Goal: Contribute content: Add original content to the website for others to see

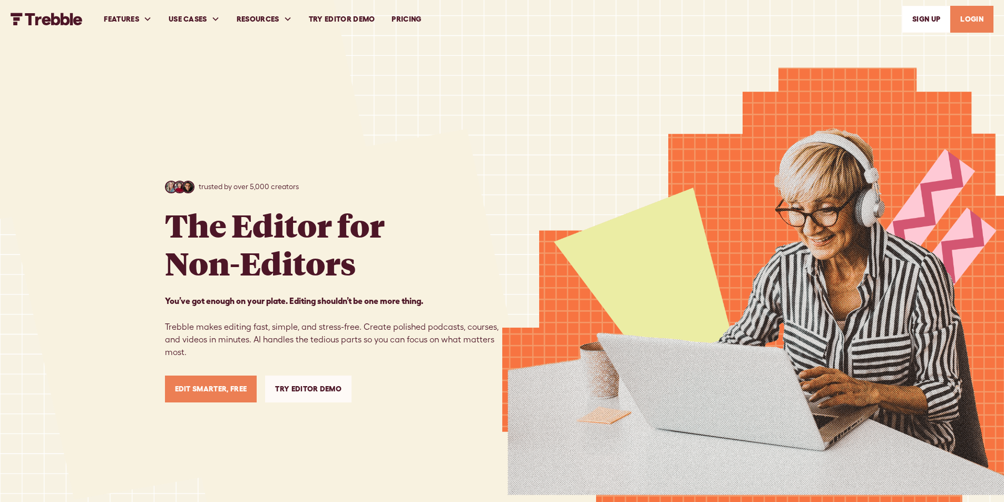
click at [972, 15] on link "LOGIN" at bounding box center [971, 19] width 43 height 27
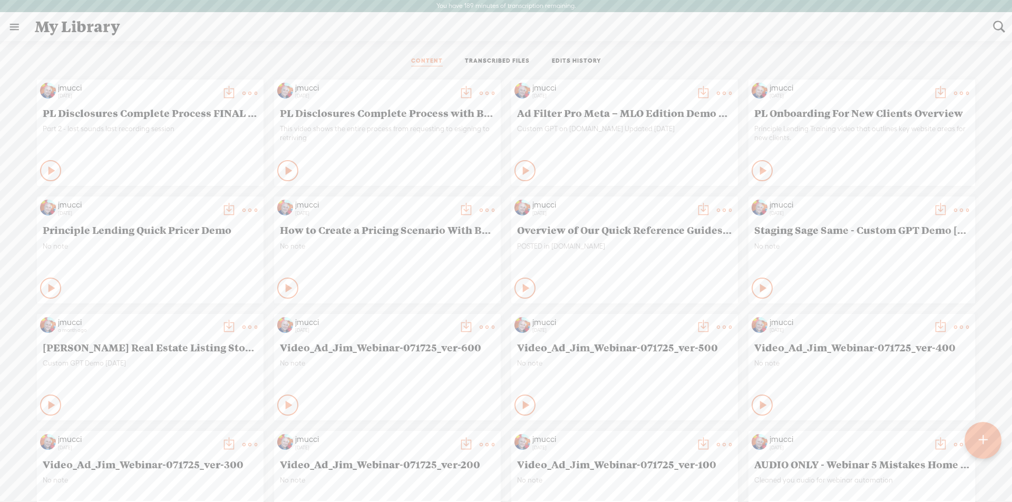
click at [974, 441] on div at bounding box center [983, 440] width 38 height 38
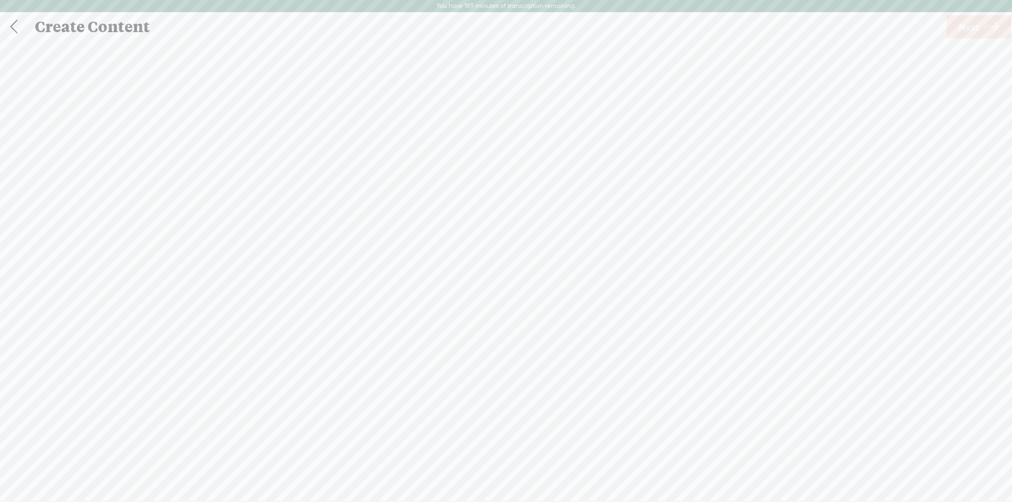
scroll to position [1, 0]
click at [978, 26] on span "Next" at bounding box center [968, 26] width 20 height 27
click at [575, 273] on span "Transcribe and edit" at bounding box center [586, 275] width 104 height 12
click at [503, 322] on span "Transcribe" at bounding box center [512, 318] width 68 height 12
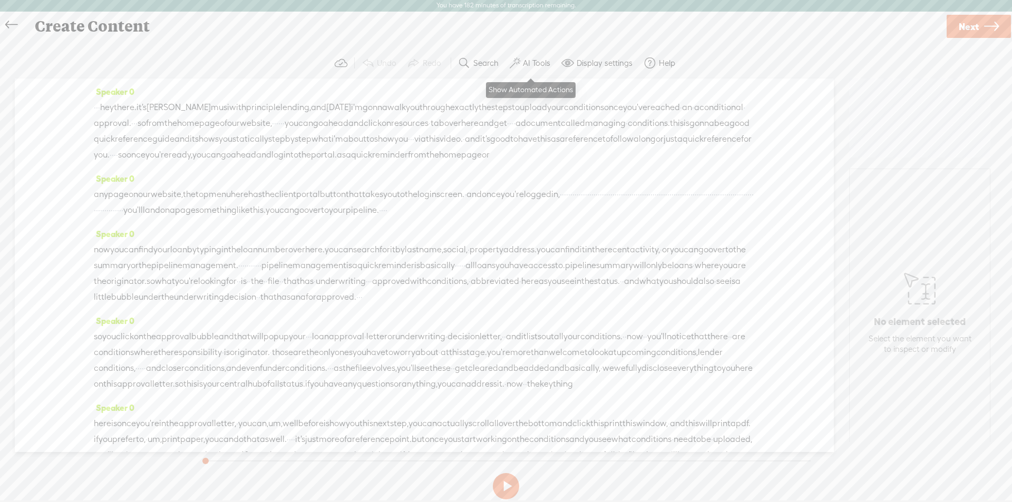
click at [532, 64] on label "AI Tools" at bounding box center [536, 63] width 27 height 11
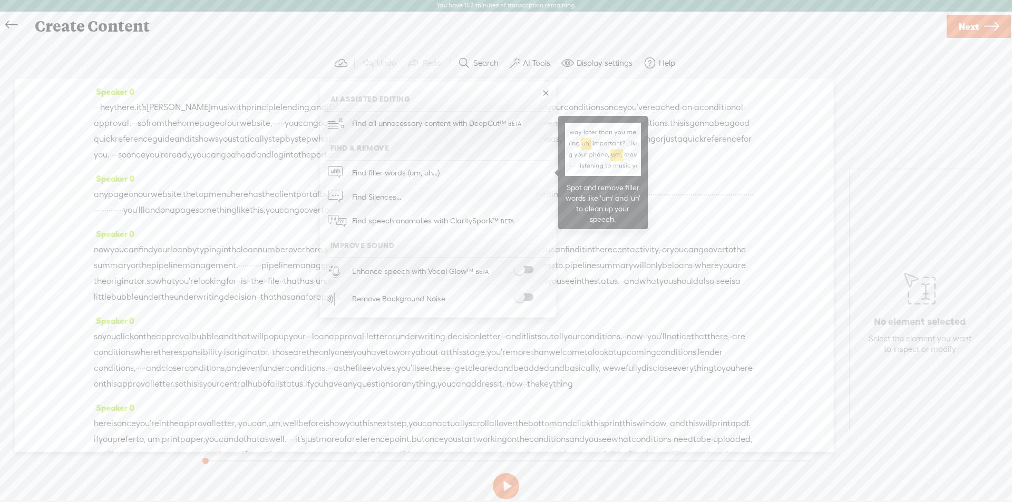
click at [378, 174] on span "Find filler words (um, uh...)" at bounding box center [395, 173] width 95 height 24
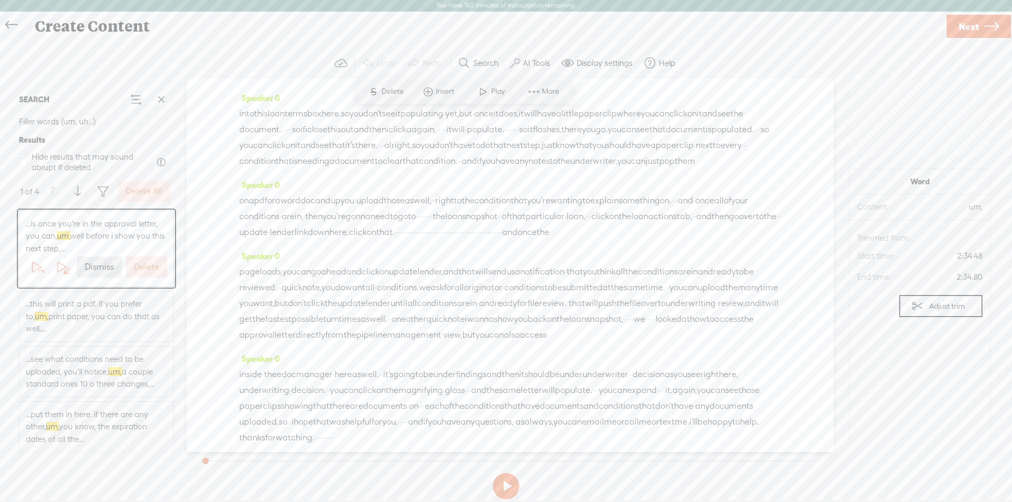
scroll to position [411, 0]
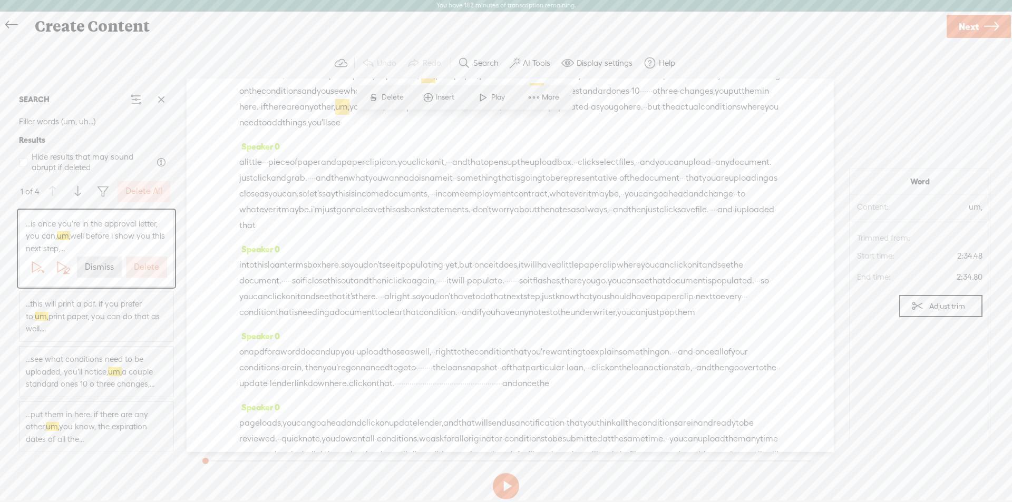
click at [151, 195] on label "Delete All" at bounding box center [143, 191] width 37 height 11
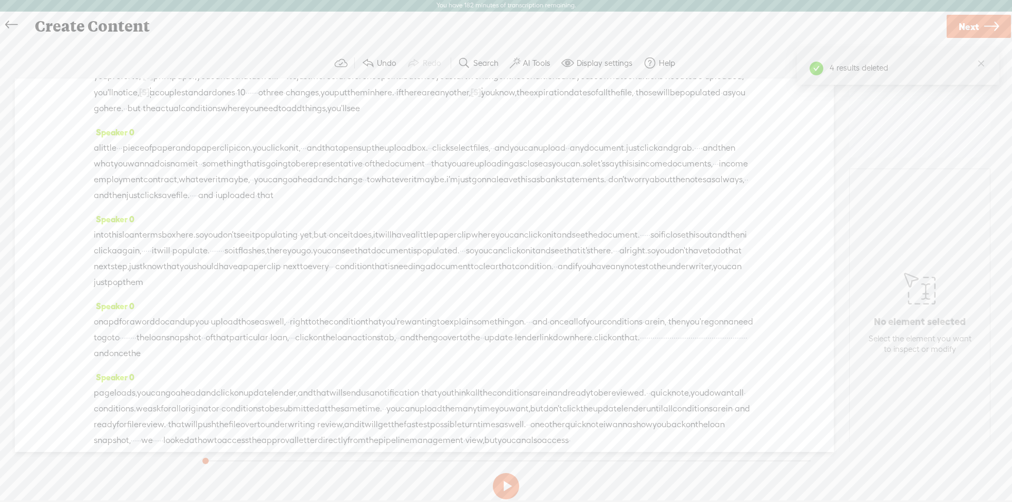
click at [532, 64] on label "AI Tools" at bounding box center [536, 63] width 27 height 11
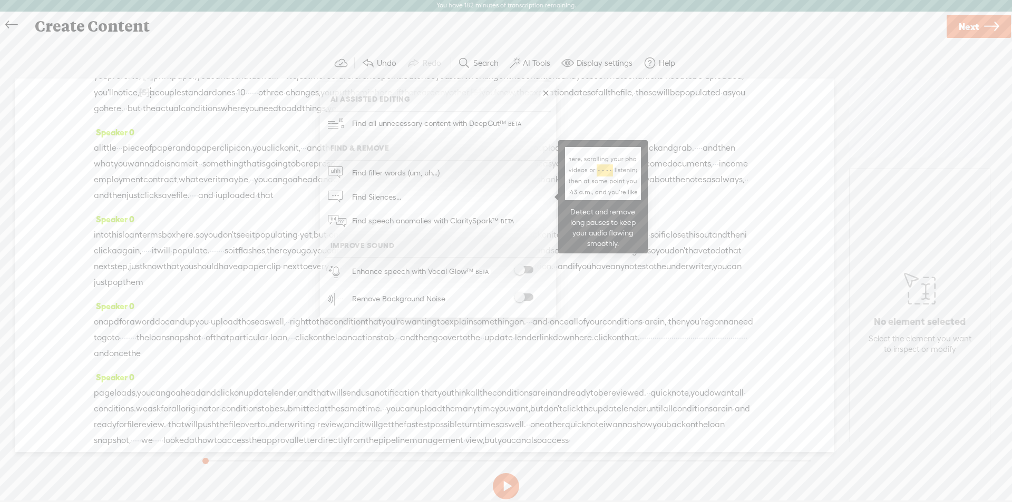
click at [374, 196] on span "Find Silences..." at bounding box center [376, 197] width 56 height 24
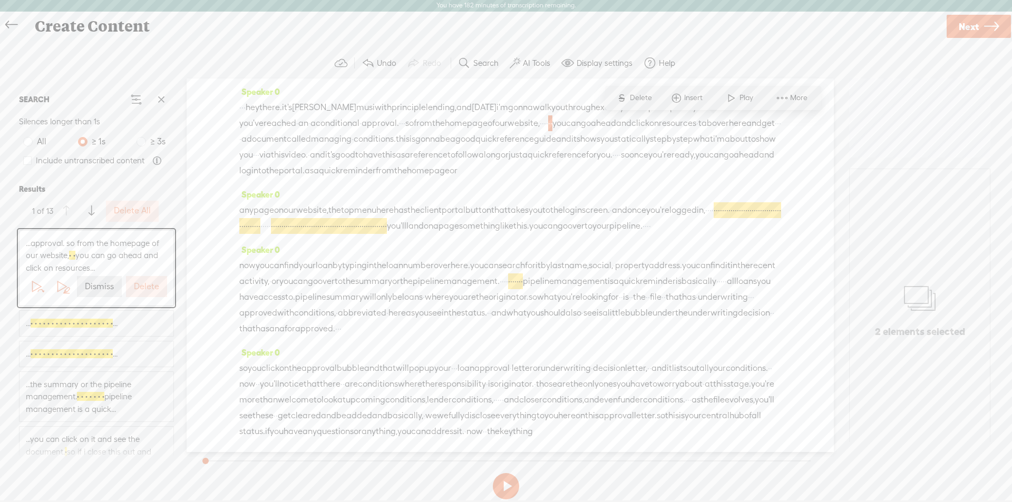
click at [140, 287] on label "Delete" at bounding box center [146, 286] width 25 height 11
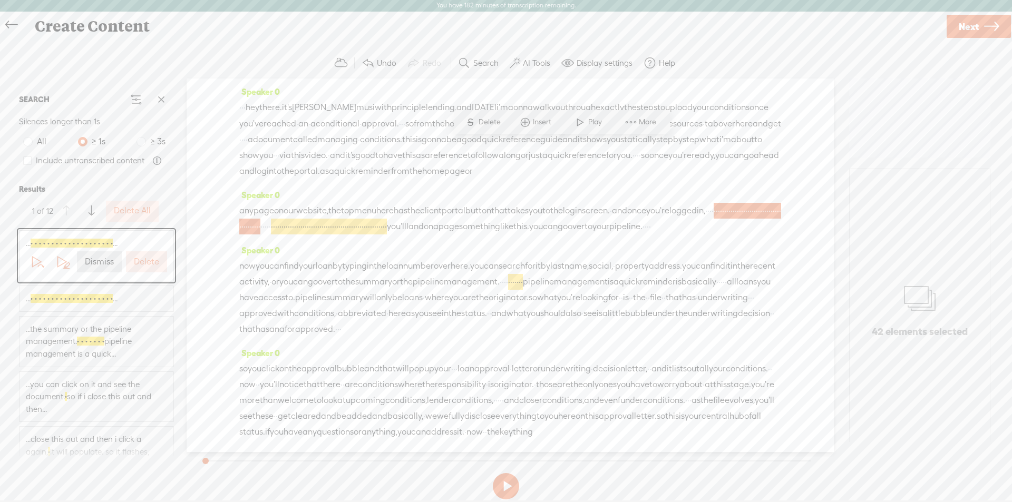
scroll to position [109, 0]
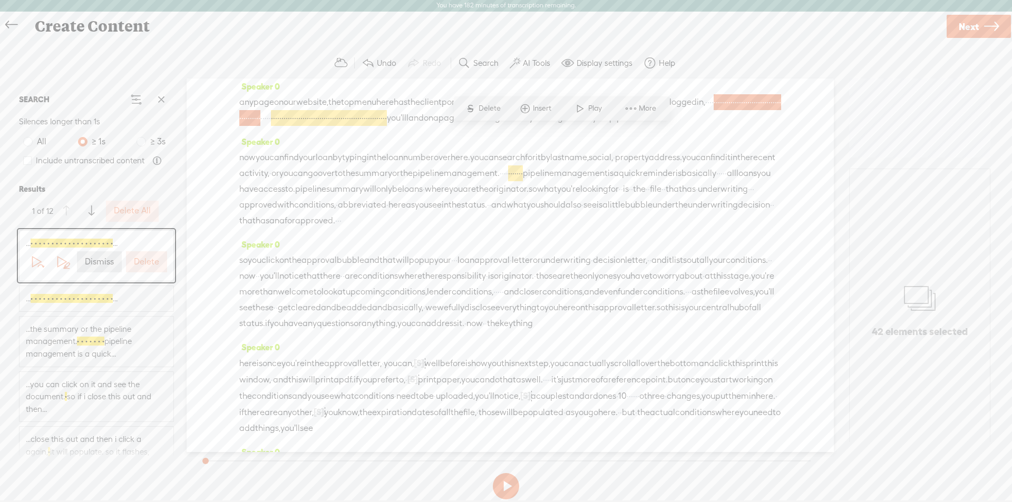
click at [131, 210] on label "Delete All" at bounding box center [132, 210] width 37 height 11
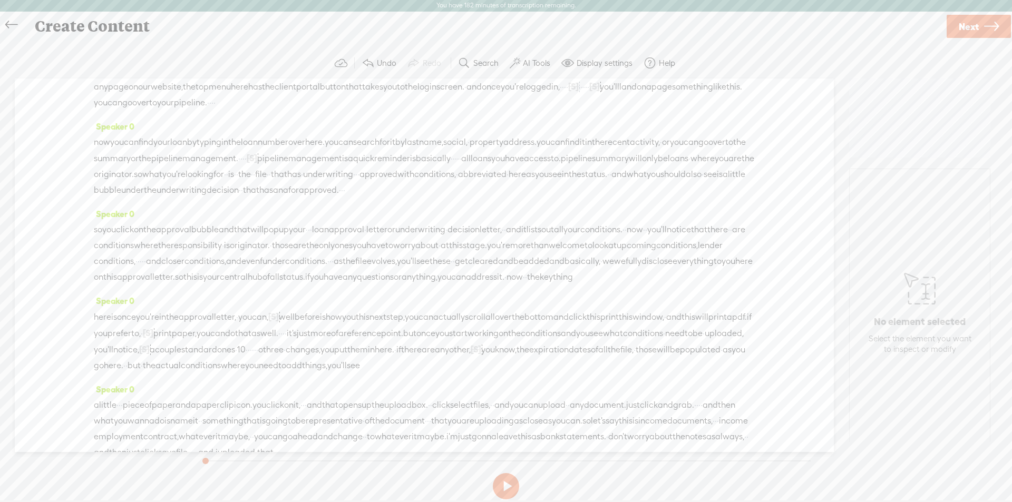
click at [528, 61] on label "AI Tools" at bounding box center [536, 63] width 27 height 11
click at [525, 270] on span at bounding box center [523, 269] width 19 height 7
click at [521, 299] on span at bounding box center [523, 298] width 19 height 7
click at [508, 487] on button at bounding box center [506, 487] width 26 height 26
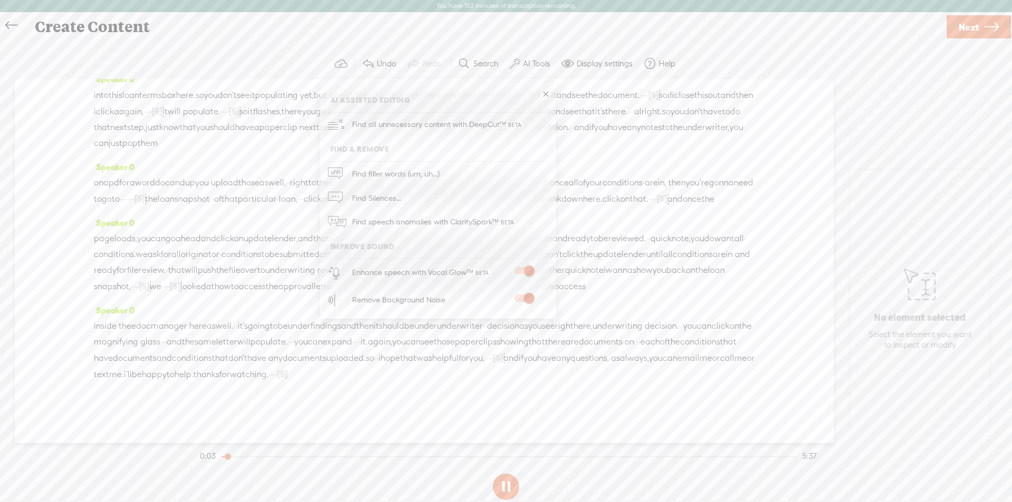
scroll to position [649, 0]
click at [505, 487] on button at bounding box center [506, 487] width 26 height 26
click at [507, 484] on button at bounding box center [506, 487] width 26 height 26
click at [504, 486] on button at bounding box center [506, 487] width 26 height 26
click at [959, 23] on span "Next" at bounding box center [968, 27] width 20 height 27
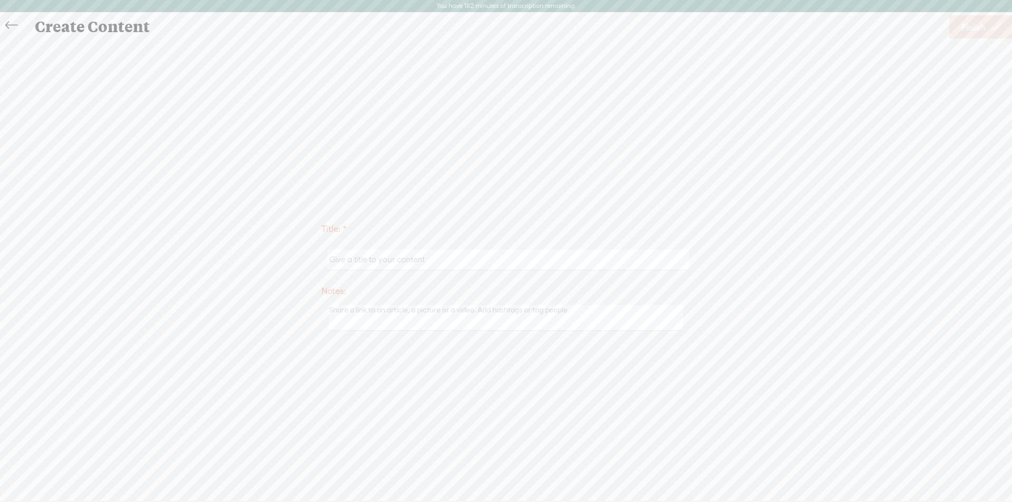
click at [399, 261] on input "text" at bounding box center [507, 260] width 361 height 21
paste input "320208"
type input "320208"
click at [397, 262] on input "320208" at bounding box center [507, 260] width 361 height 21
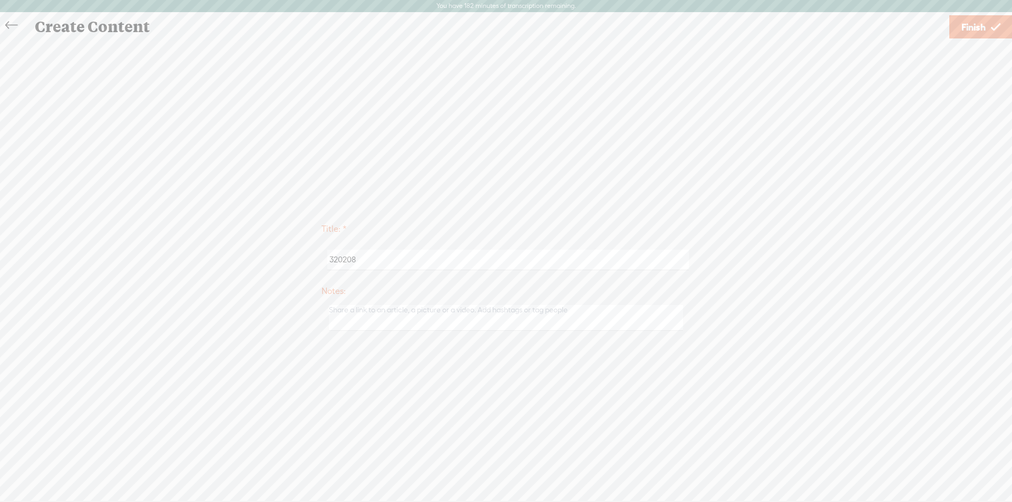
click at [397, 262] on input "320208" at bounding box center [507, 260] width 361 height 21
click at [348, 260] on input "text" at bounding box center [507, 260] width 361 height 21
paste input "How to Upload and Submit Conditions to Principle Lending"
type input "How to Upload and Submit Conditions to Principle Lending"
click at [970, 26] on span "Finish" at bounding box center [973, 27] width 24 height 27
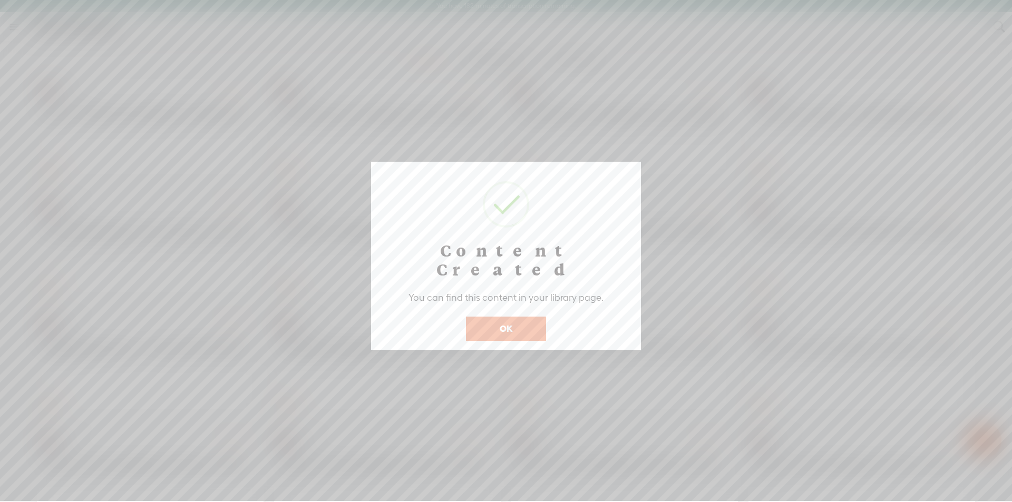
click at [497, 317] on button "OK" at bounding box center [506, 329] width 80 height 24
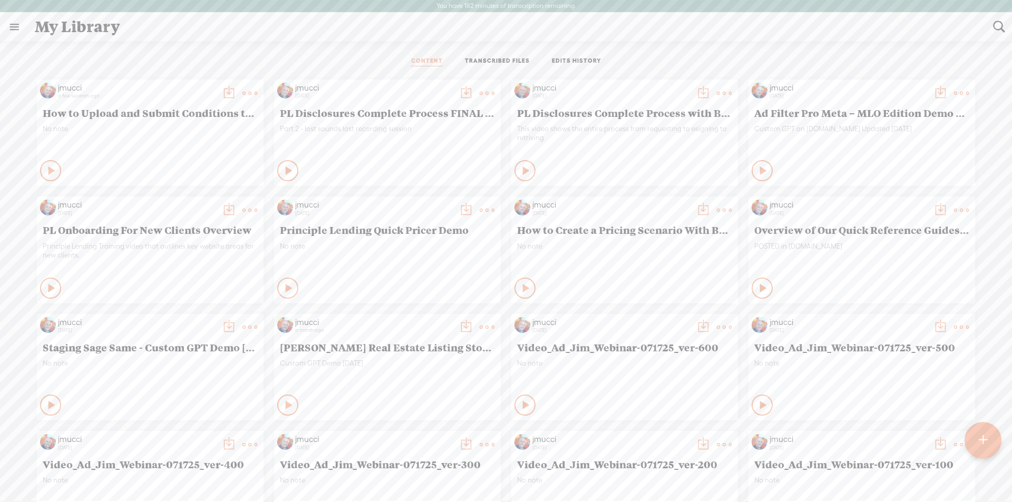
click at [242, 91] on t at bounding box center [249, 93] width 15 height 15
click at [158, 66] on div "CONTENT TRANSCRIBED FILES EDITS HISTORY" at bounding box center [506, 61] width 996 height 25
click at [222, 92] on t at bounding box center [228, 93] width 15 height 15
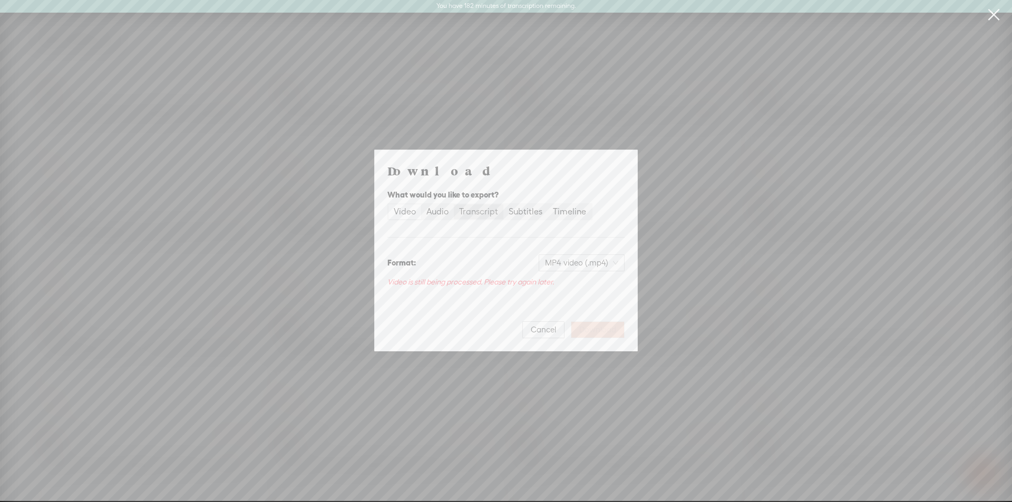
click at [477, 210] on div "Transcript" at bounding box center [478, 211] width 39 height 15
click at [454, 204] on input "Transcript" at bounding box center [454, 204] width 0 height 0
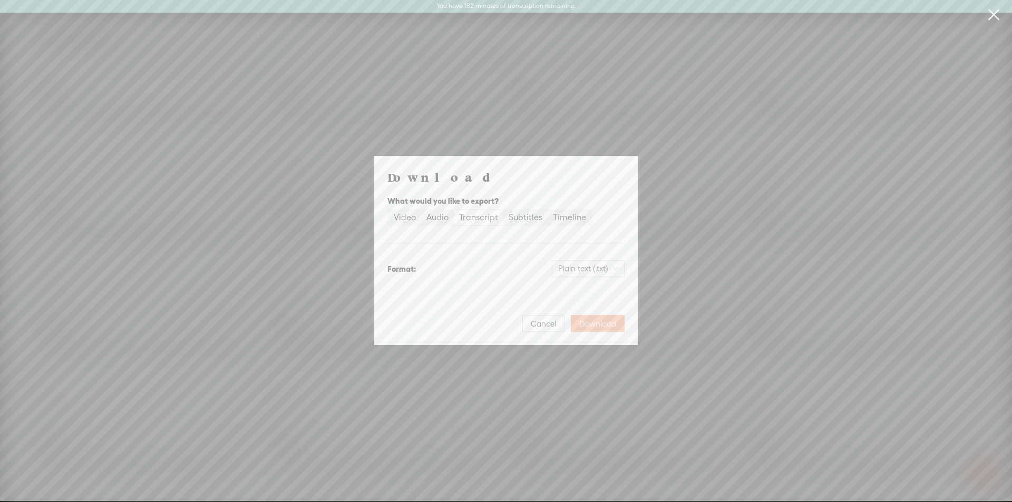
click at [593, 321] on span "Download" at bounding box center [597, 324] width 37 height 11
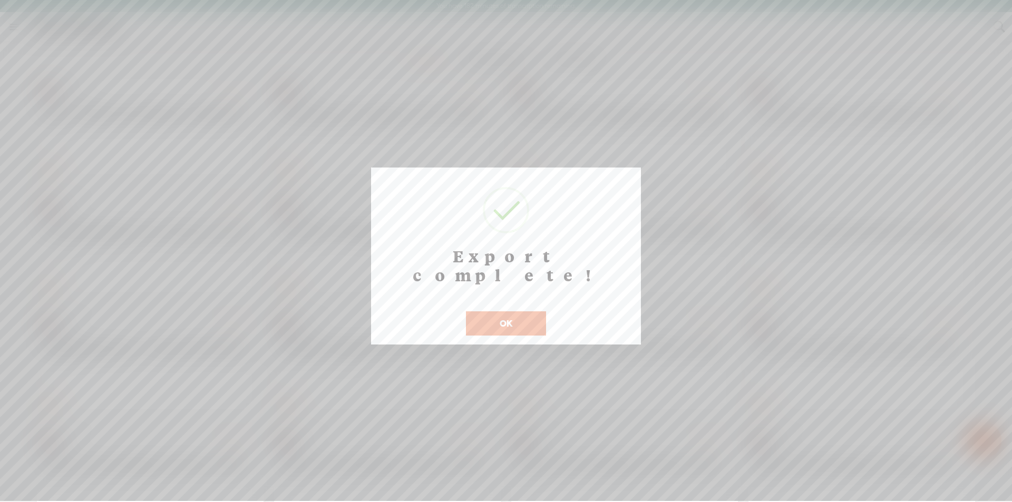
click at [482, 311] on button "OK" at bounding box center [506, 323] width 80 height 24
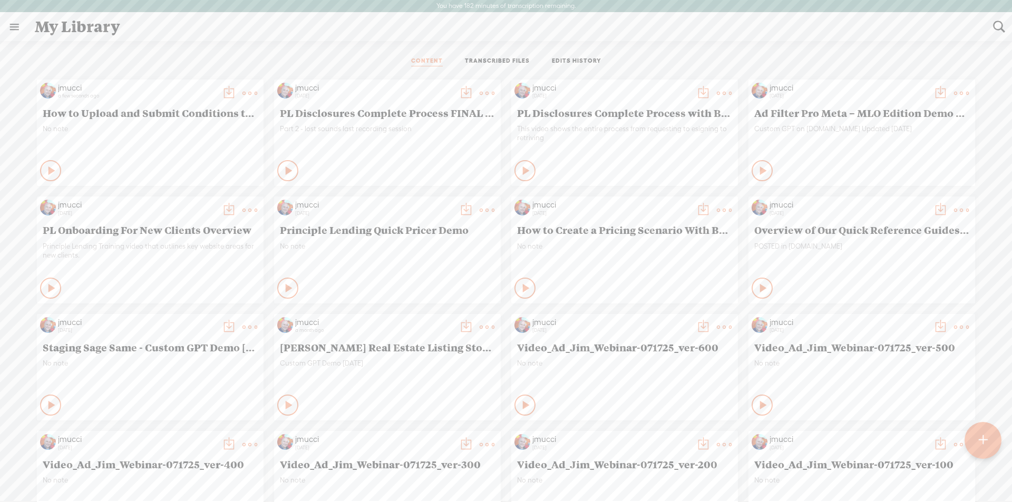
click at [221, 88] on t at bounding box center [228, 93] width 15 height 15
click at [221, 90] on t at bounding box center [228, 93] width 15 height 15
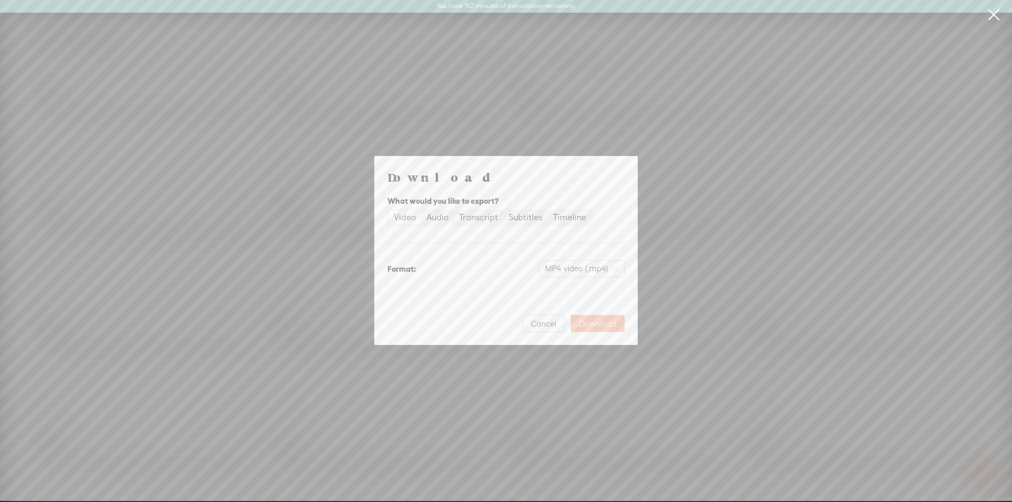
click at [594, 323] on span "Download" at bounding box center [597, 324] width 37 height 11
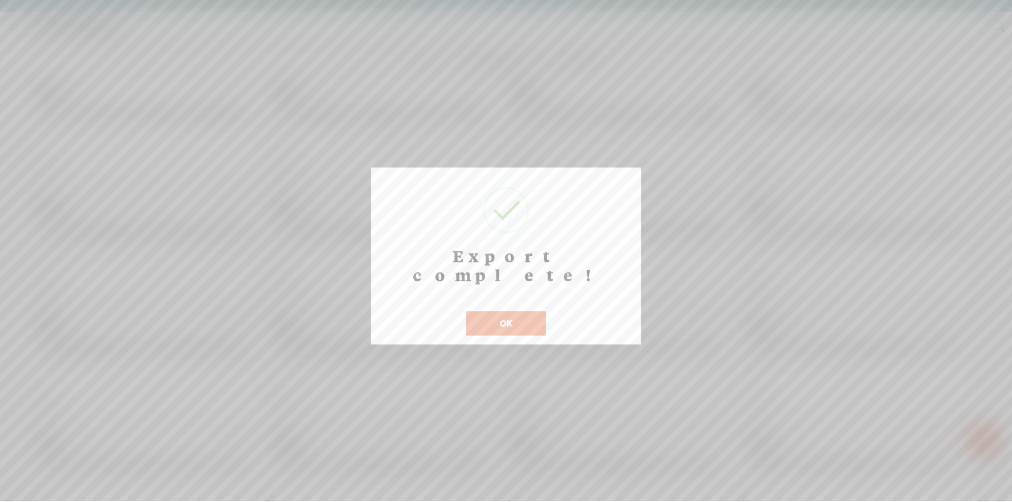
click at [509, 311] on button "OK" at bounding box center [506, 323] width 80 height 24
